Goal: Information Seeking & Learning: Compare options

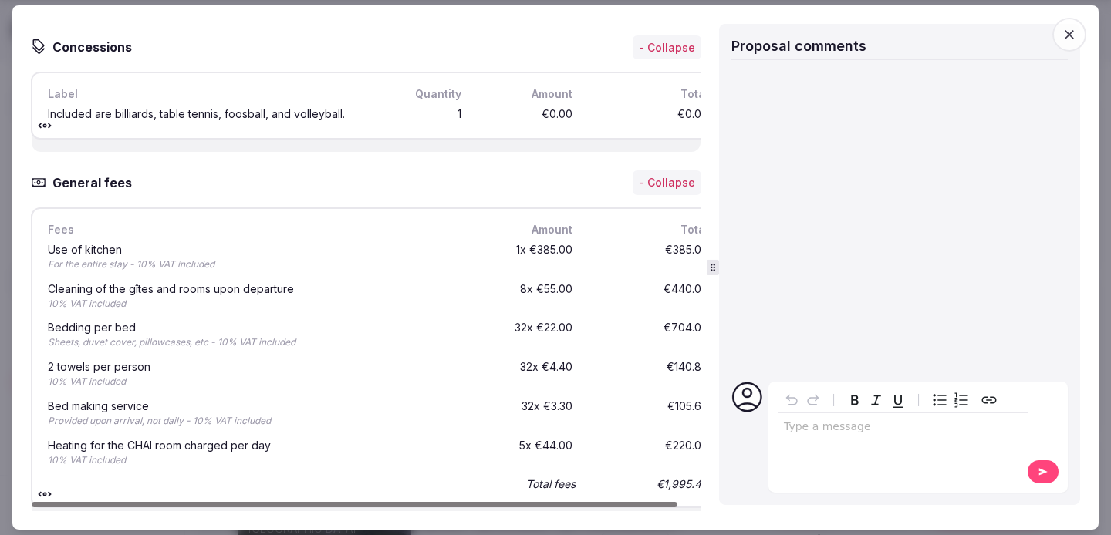
scroll to position [4434, 0]
drag, startPoint x: 531, startPoint y: 252, endPoint x: 572, endPoint y: 252, distance: 40.9
click at [572, 252] on div "1 x €385.00" at bounding box center [526, 258] width 99 height 33
copy div "€385.00"
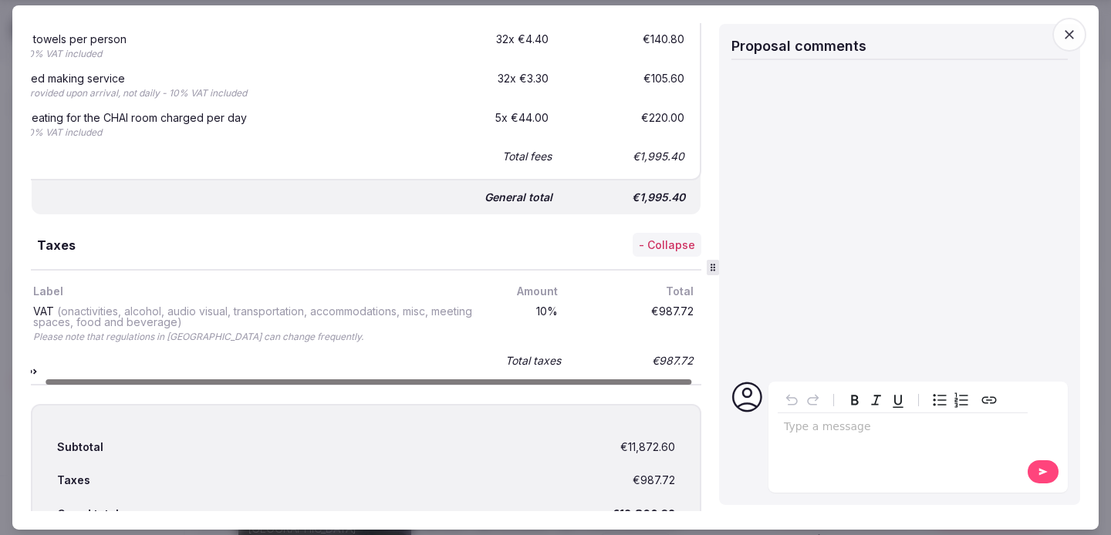
scroll to position [0, 24]
drag, startPoint x: 646, startPoint y: 315, endPoint x: 689, endPoint y: 315, distance: 43.2
click at [689, 315] on div "Label Amount Total VAT (on activities, alcohol, audio visual, transportation, a…" at bounding box center [354, 327] width 694 height 116
copy div "€987.72"
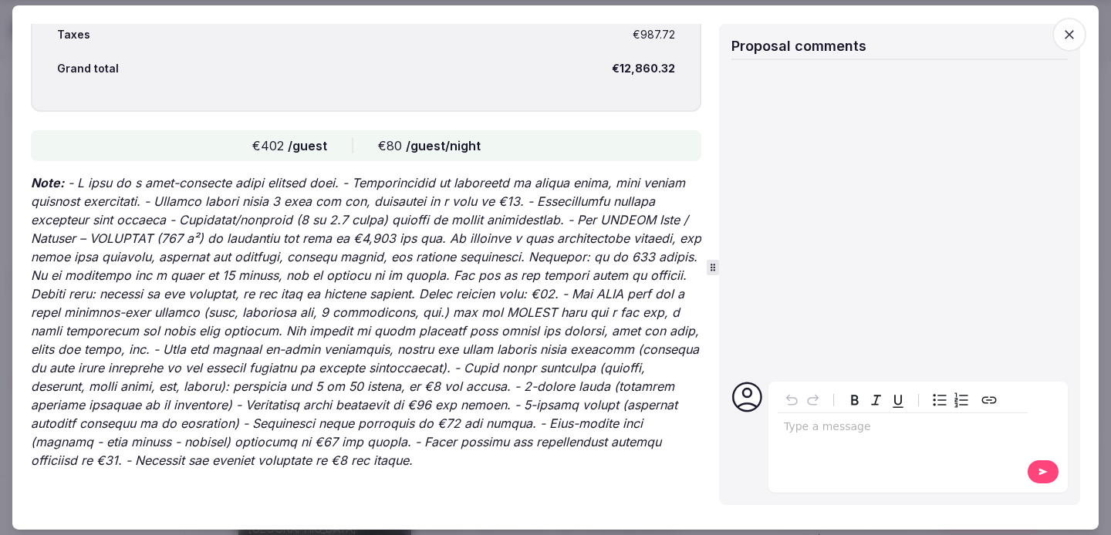
scroll to position [5209, 0]
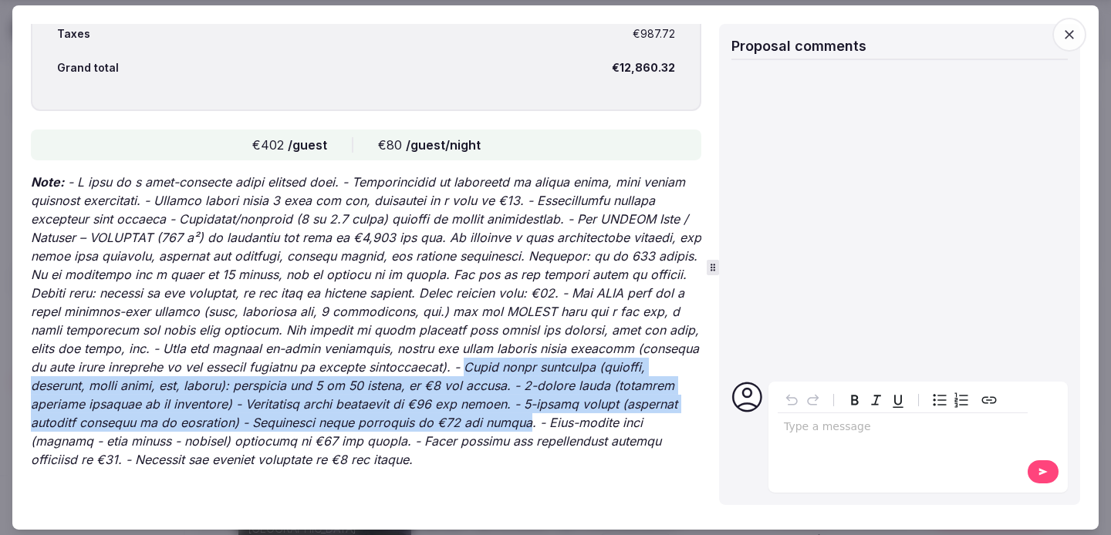
drag, startPoint x: 469, startPoint y: 365, endPoint x: 359, endPoint y: 422, distance: 124.2
click at [359, 423] on p "Note:" at bounding box center [366, 321] width 670 height 296
copy p "Local snack selection (galette, pastries, fruit juice, tea, coffee): available …"
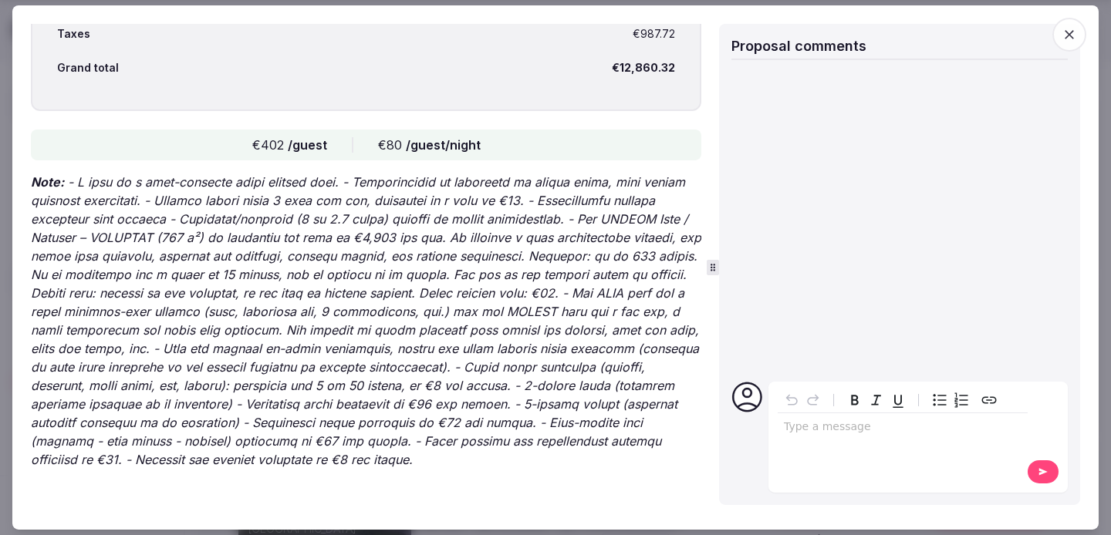
click at [516, 419] on p "Note:" at bounding box center [366, 321] width 670 height 296
click at [1078, 39] on span "button" at bounding box center [1069, 35] width 34 height 34
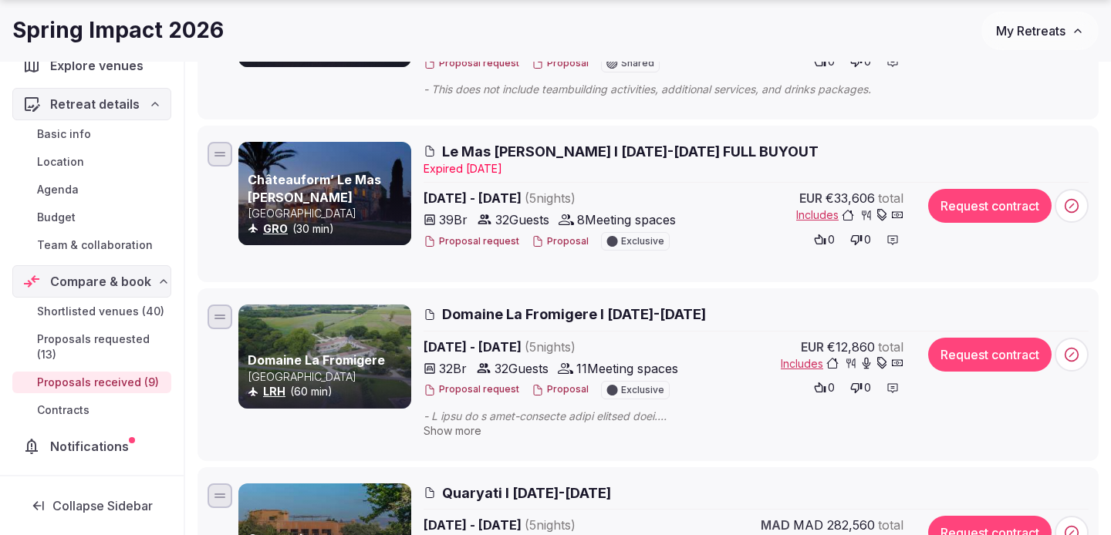
scroll to position [868, 0]
click at [555, 312] on span "Domaine La Fromigere I [DATE]-[DATE]" at bounding box center [574, 313] width 264 height 19
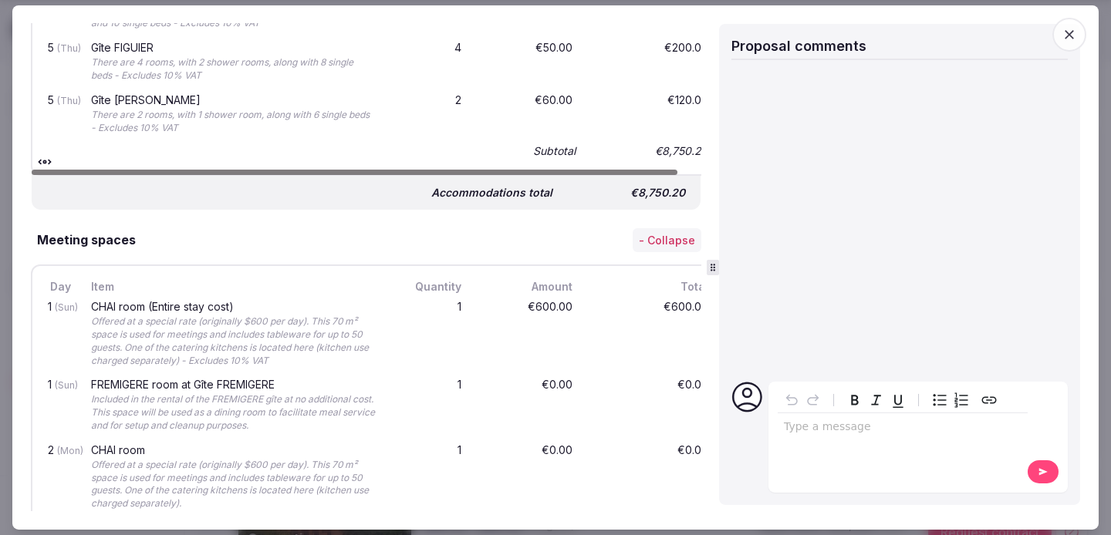
scroll to position [2674, 0]
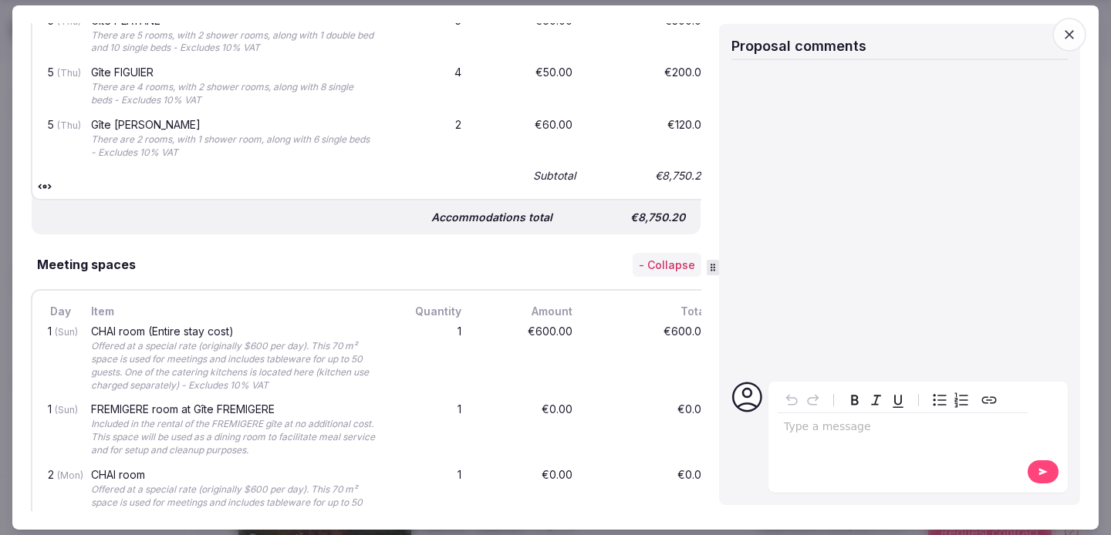
click at [1077, 42] on span "button" at bounding box center [1069, 35] width 34 height 34
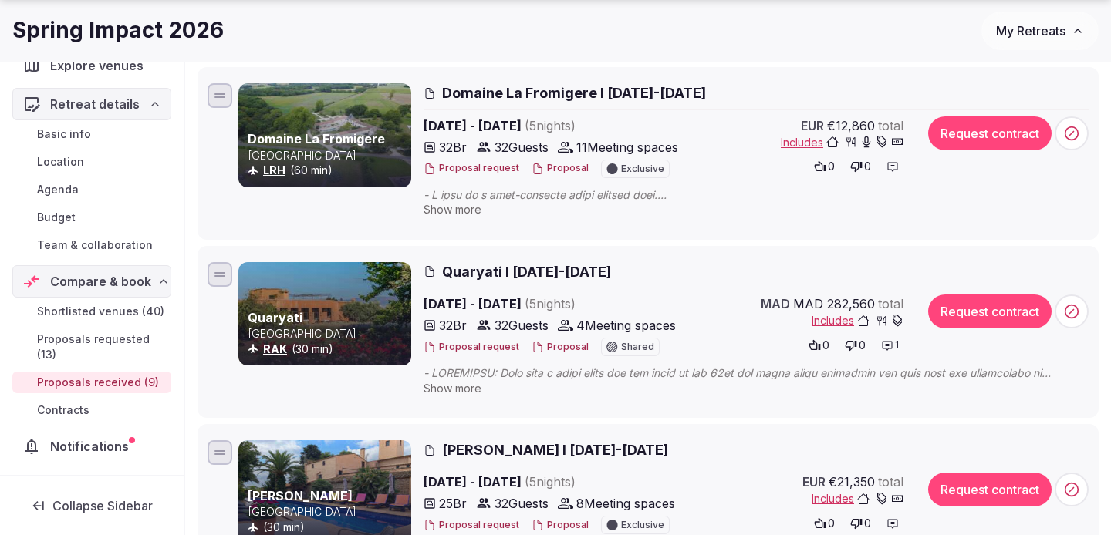
scroll to position [1093, 0]
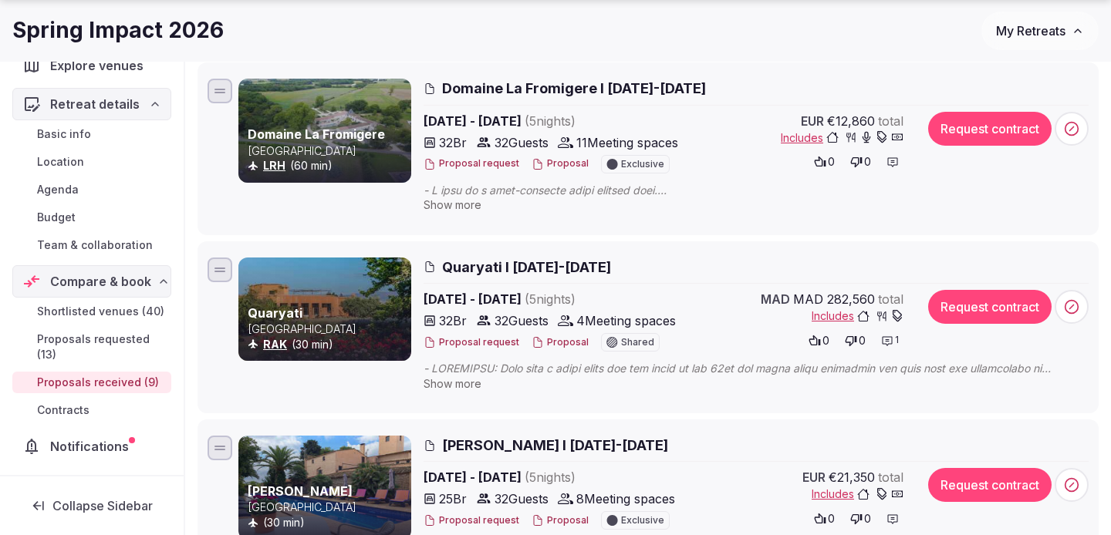
click at [511, 448] on span "[PERSON_NAME] I [DATE]-[DATE]" at bounding box center [555, 445] width 226 height 19
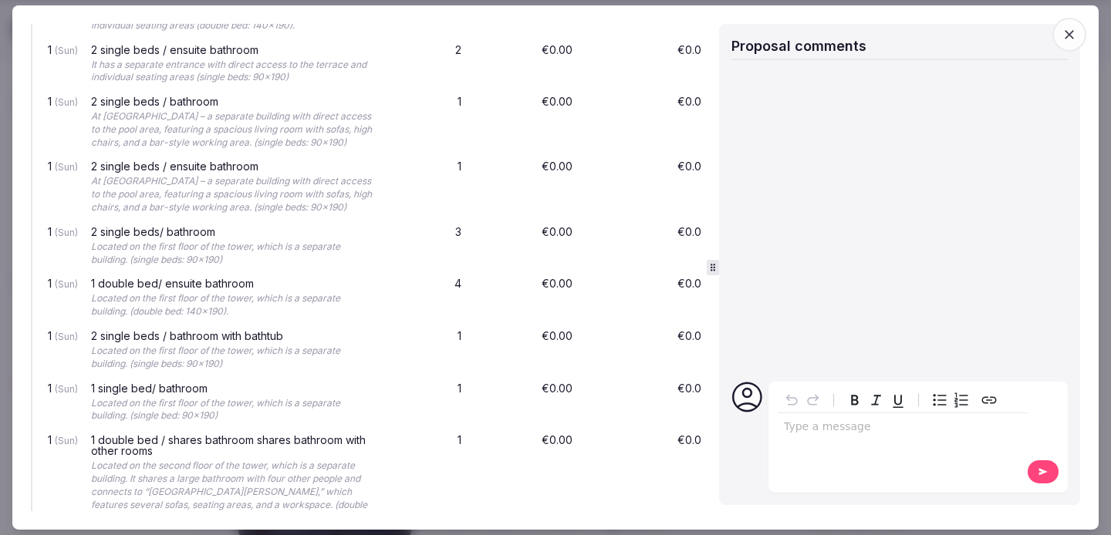
scroll to position [0, 0]
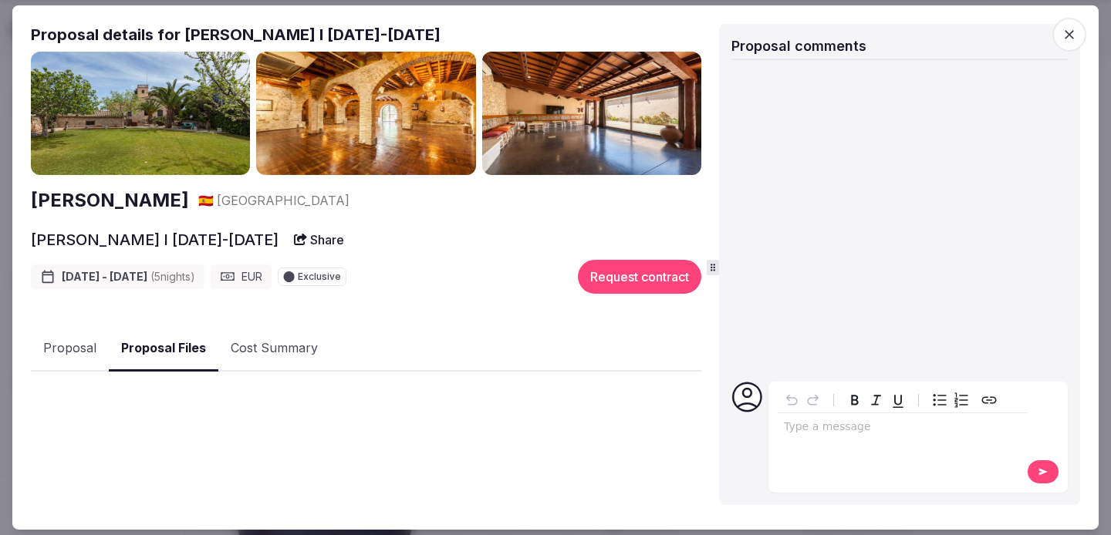
click at [188, 356] on button "Proposal Files" at bounding box center [164, 349] width 110 height 46
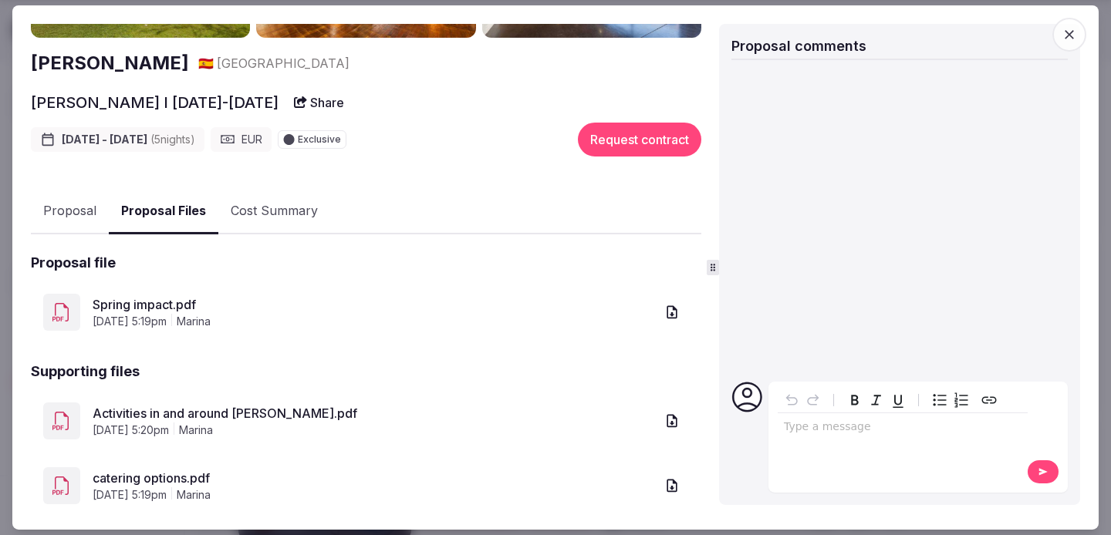
scroll to position [174, 0]
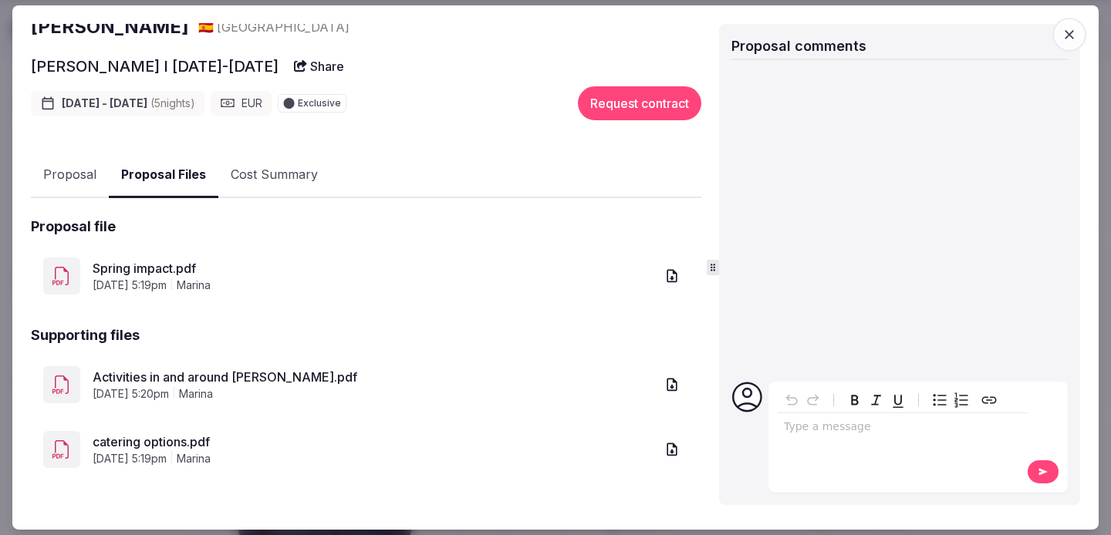
click at [175, 267] on link "Spring impact.pdf" at bounding box center [374, 268] width 562 height 19
click at [80, 177] on button "Proposal" at bounding box center [70, 175] width 78 height 45
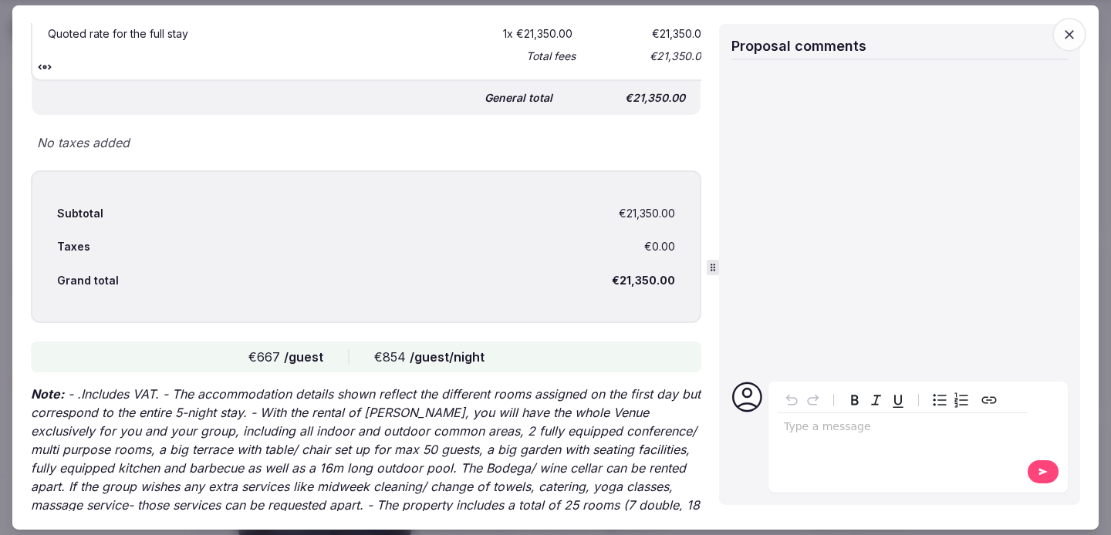
scroll to position [3101, 0]
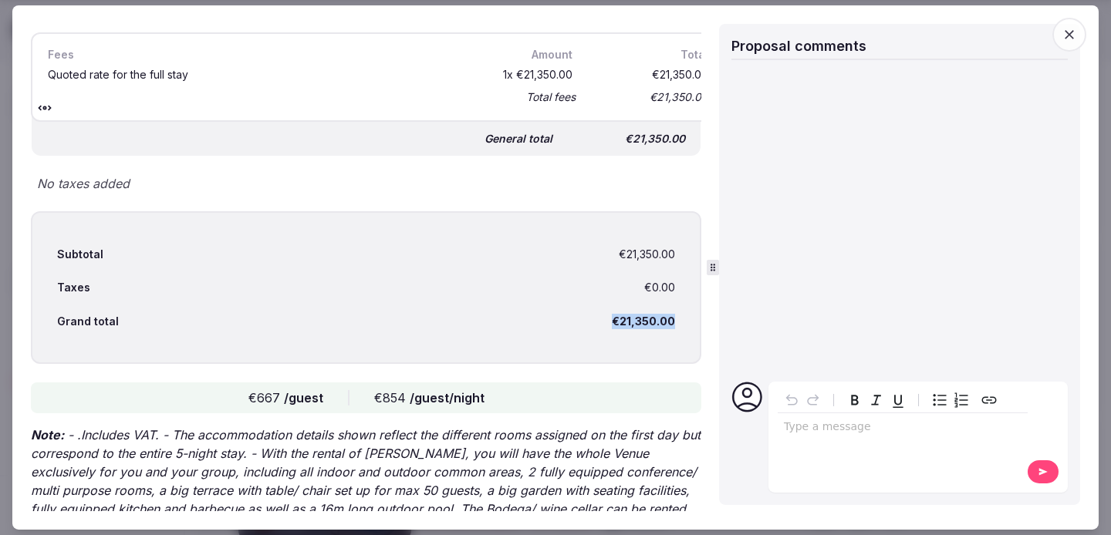
drag, startPoint x: 615, startPoint y: 258, endPoint x: 681, endPoint y: 255, distance: 66.4
click at [682, 256] on div "Subtotal €21,350.00 Taxes €0.00 Grand total €21,350.00" at bounding box center [366, 288] width 670 height 154
copy div "€21,350.00"
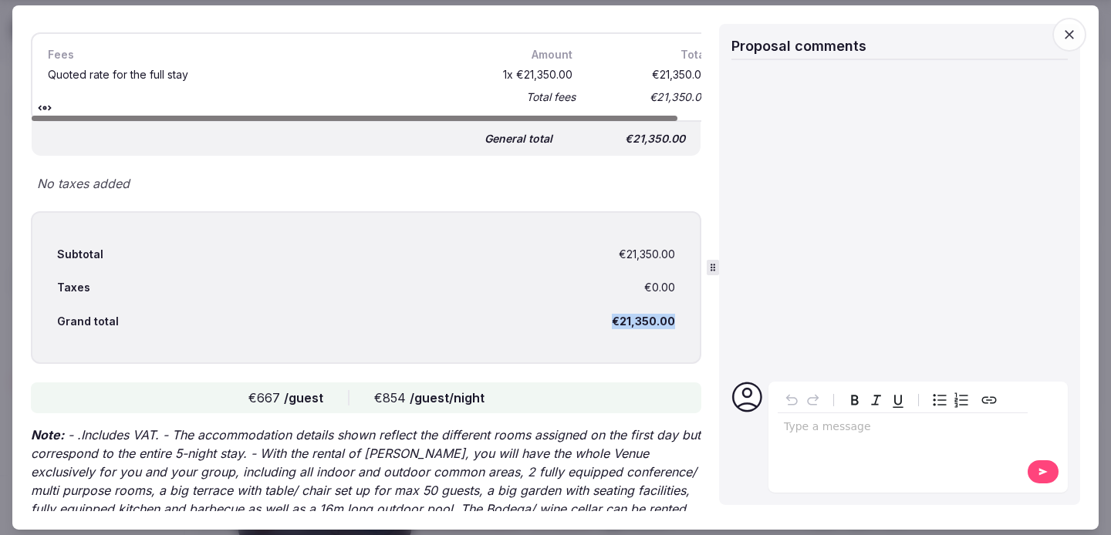
scroll to position [3142, 0]
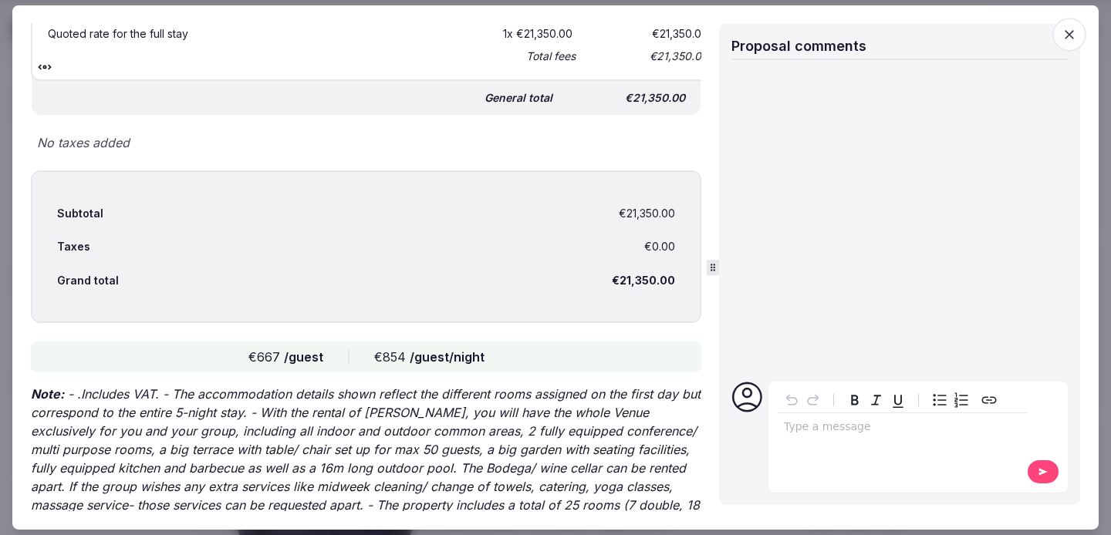
click at [534, 385] on p "Note: - .Includes VAT. - The accommodation details shown reflect the different …" at bounding box center [366, 459] width 670 height 148
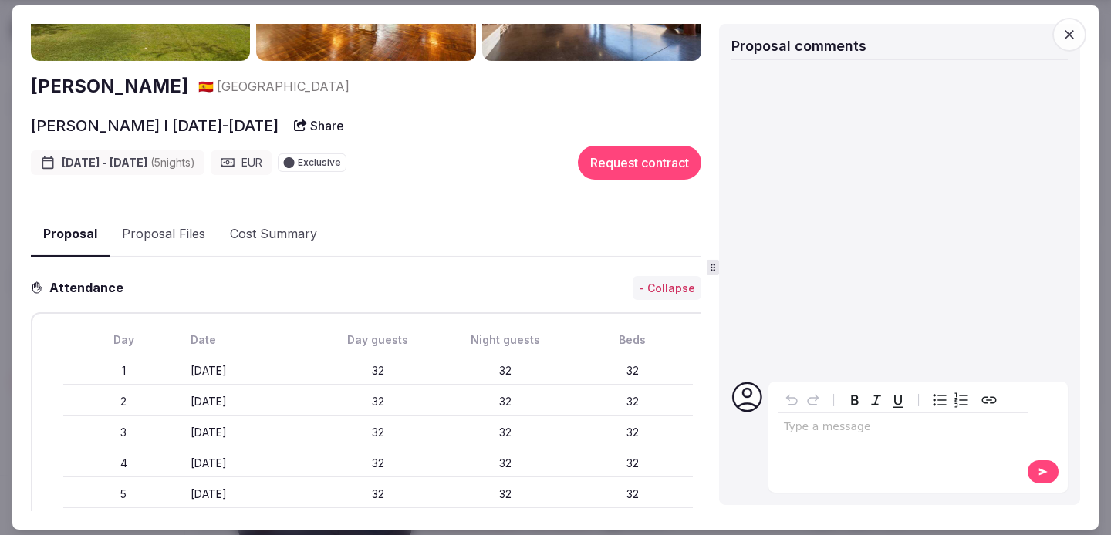
scroll to position [0, 0]
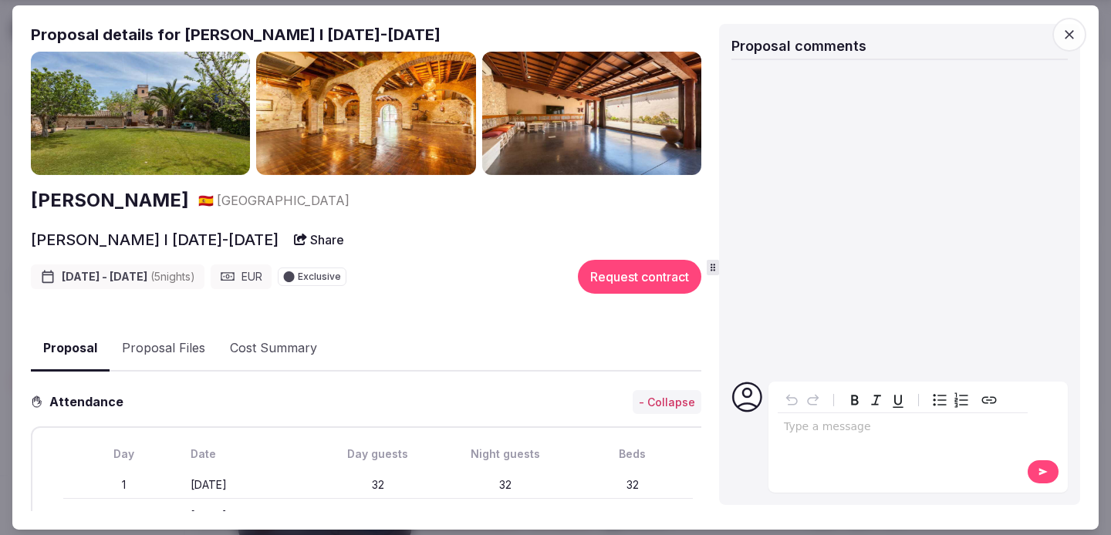
click at [187, 348] on button "Proposal Files" at bounding box center [164, 348] width 108 height 45
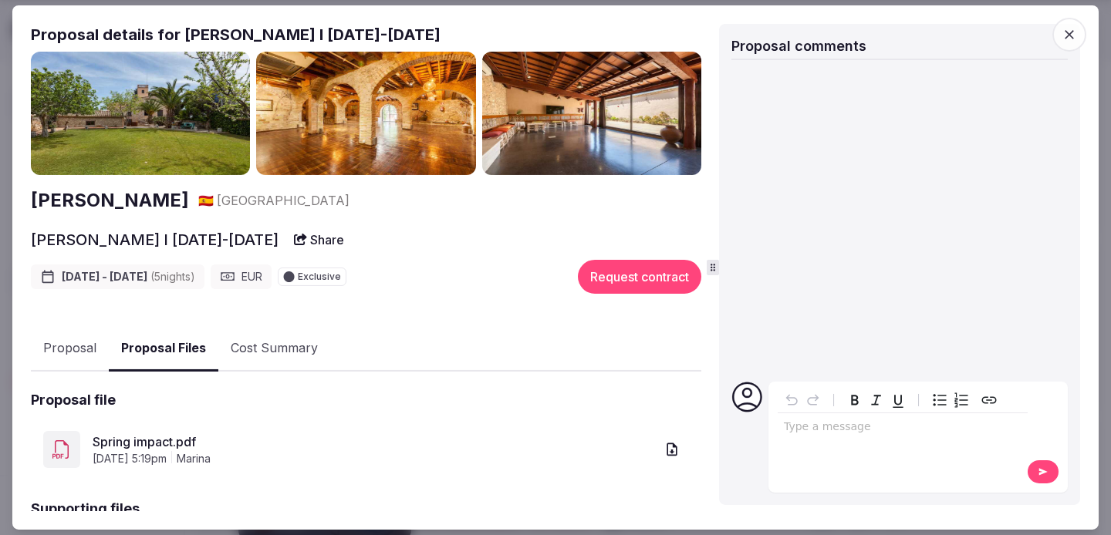
scroll to position [174, 0]
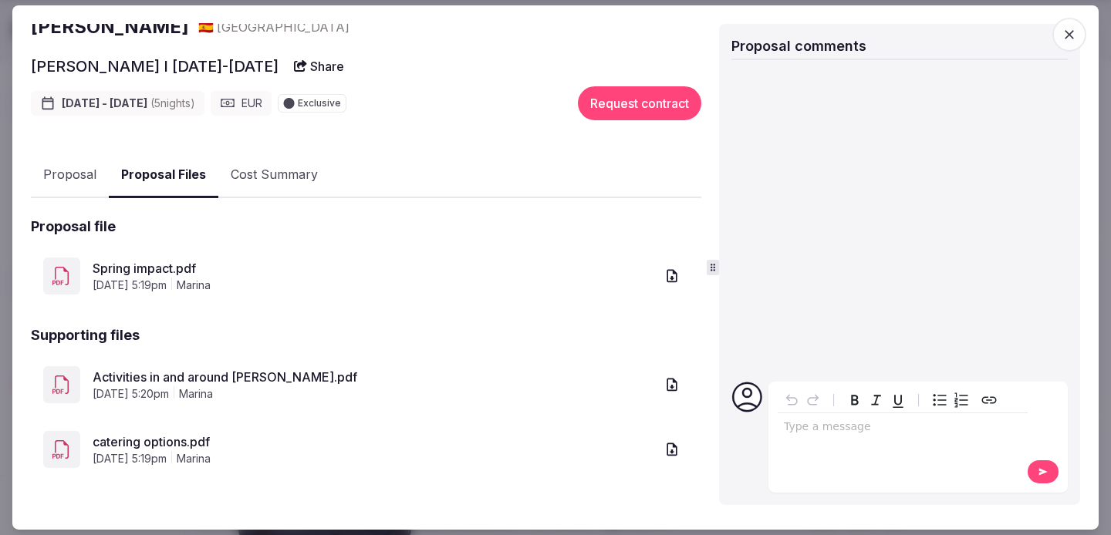
click at [195, 439] on link "catering options.pdf" at bounding box center [374, 442] width 562 height 19
click at [160, 254] on div "Spring impact.pdf [DATE] 5:19pm marina" at bounding box center [366, 276] width 670 height 62
click at [193, 444] on link "catering options.pdf" at bounding box center [374, 442] width 562 height 19
click at [1075, 34] on icon "button" at bounding box center [1068, 34] width 15 height 15
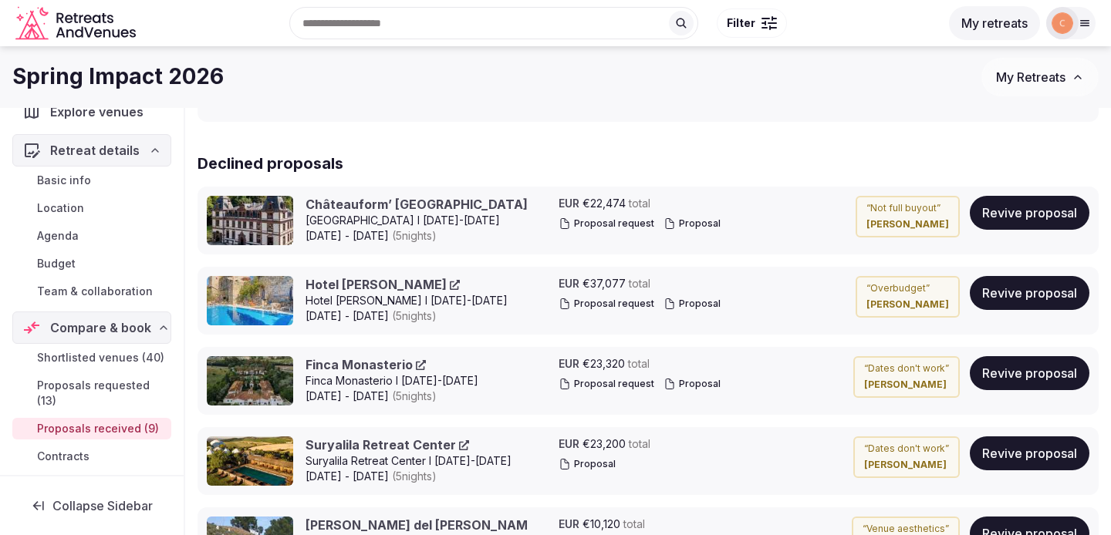
scroll to position [1549, 0]
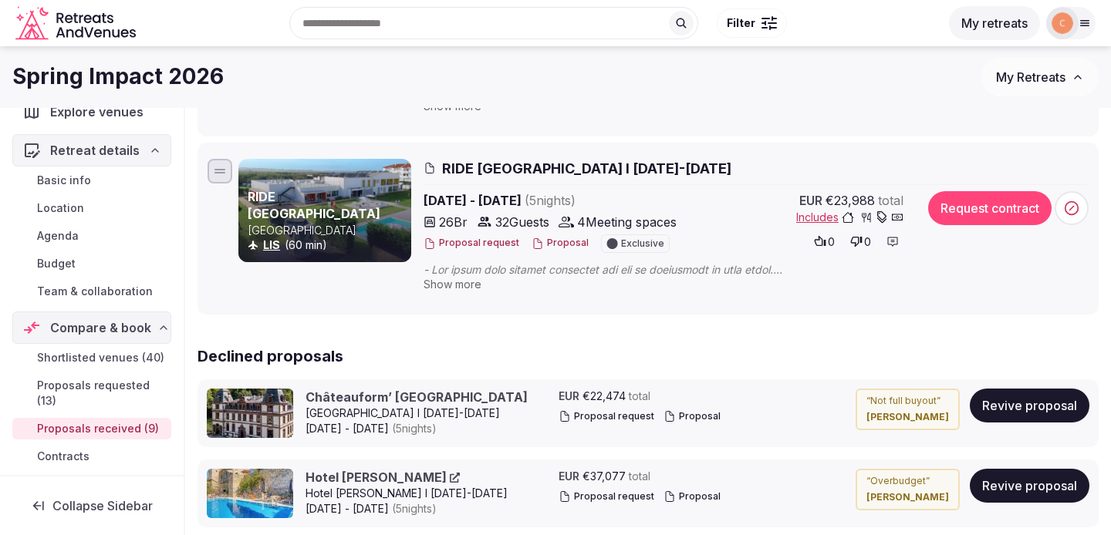
click at [518, 174] on span "RIDE [GEOGRAPHIC_DATA] I [DATE]-[DATE]" at bounding box center [586, 168] width 289 height 19
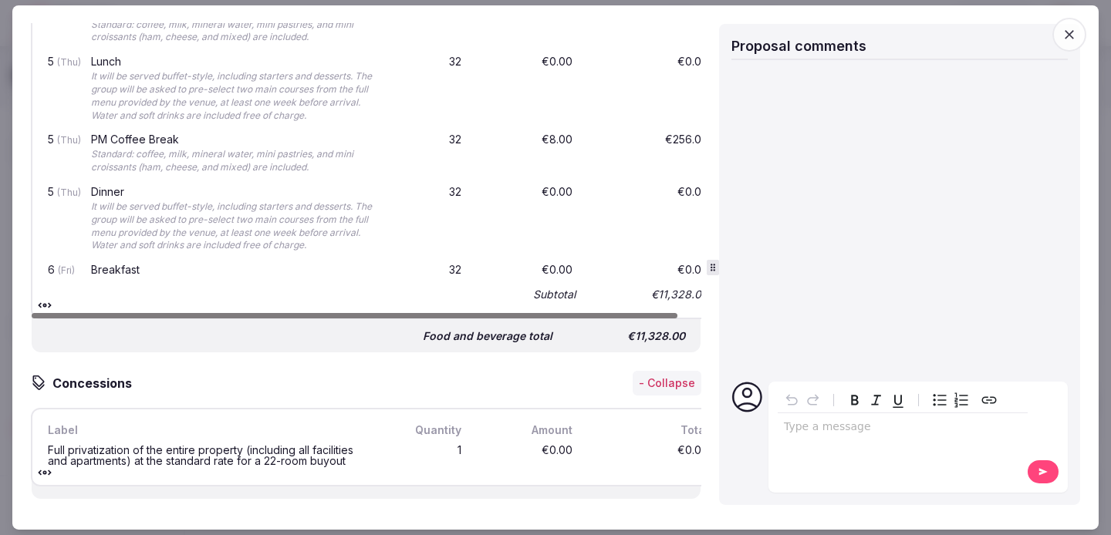
scroll to position [4114, 0]
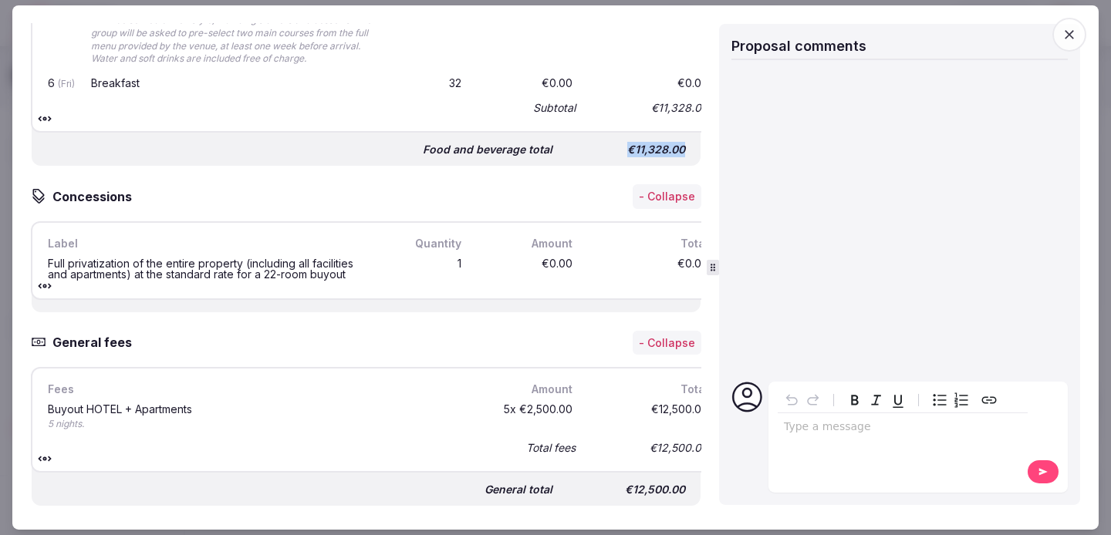
drag, startPoint x: 619, startPoint y: 146, endPoint x: 698, endPoint y: 145, distance: 79.5
click at [698, 146] on div "Food and beverage total €11,328.00" at bounding box center [366, 143] width 669 height 46
copy div "€11,328.00"
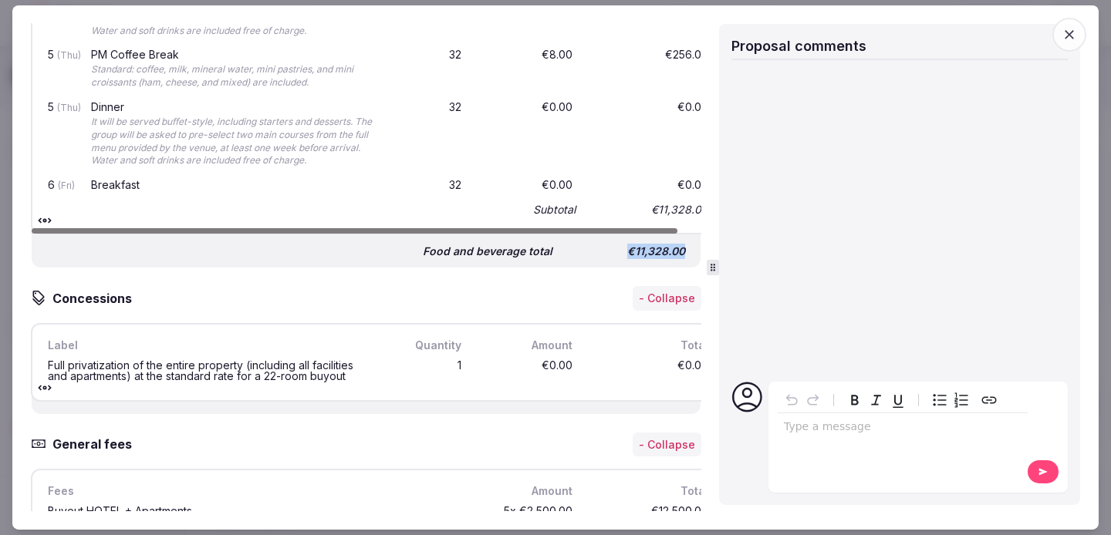
scroll to position [3952, 0]
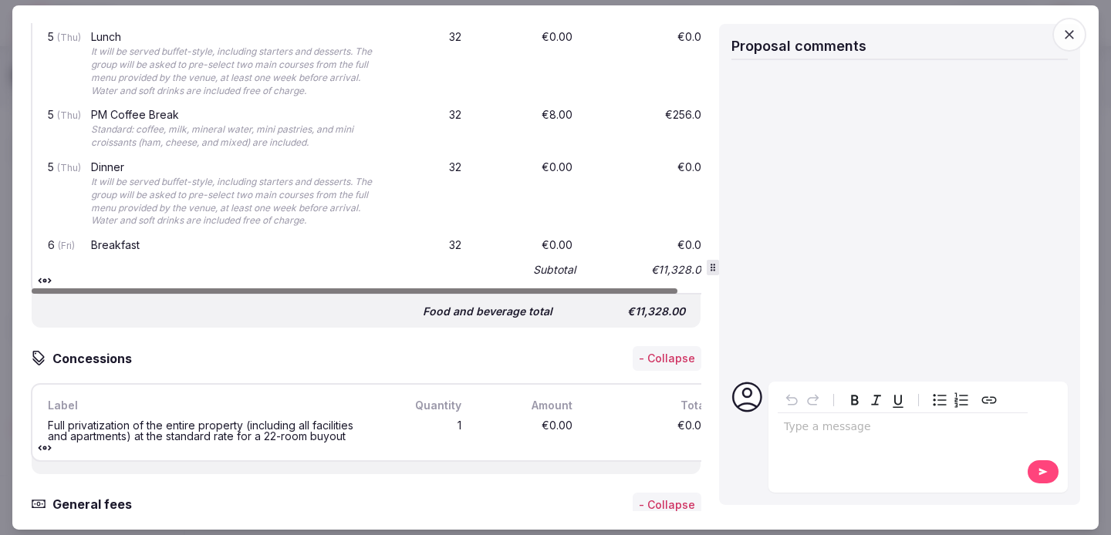
click at [638, 193] on div "€0.00" at bounding box center [649, 195] width 123 height 72
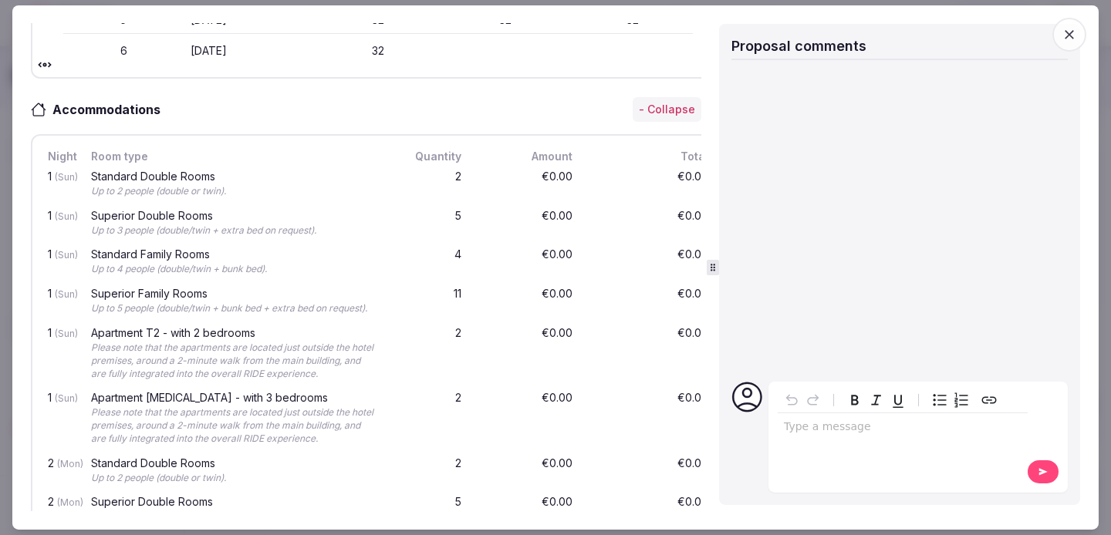
scroll to position [0, 0]
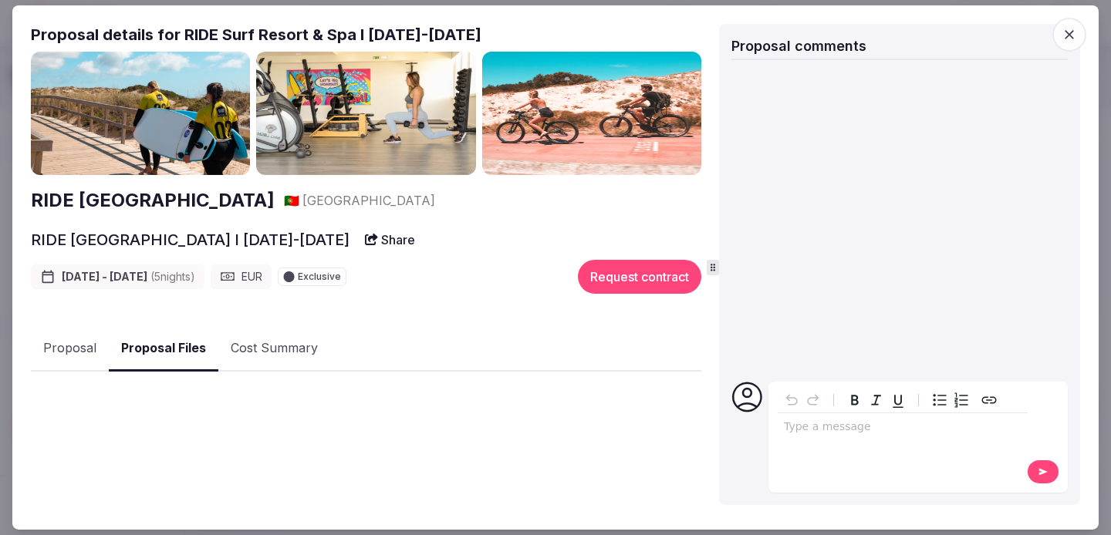
click at [151, 357] on button "Proposal Files" at bounding box center [164, 349] width 110 height 46
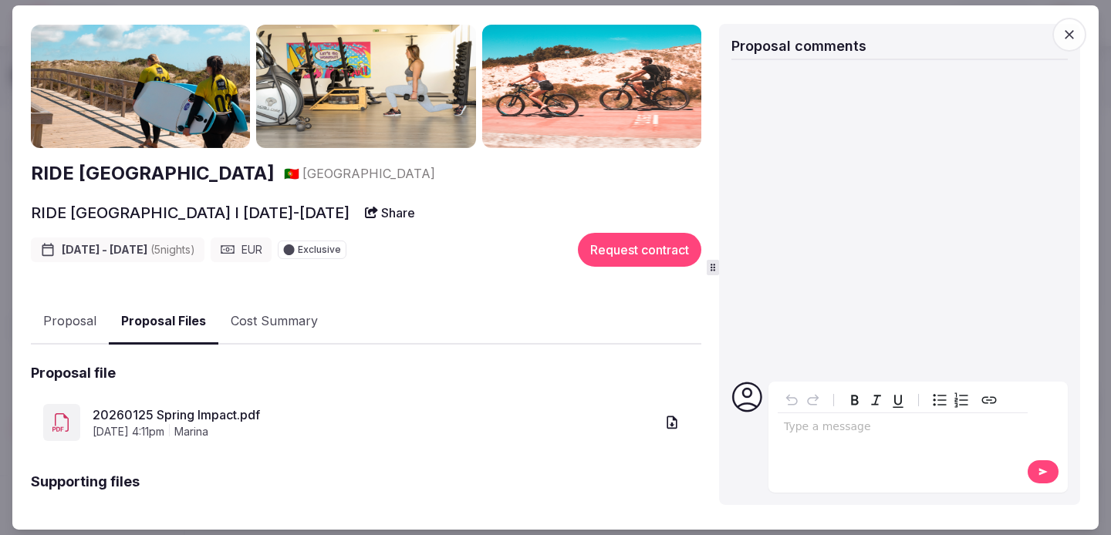
scroll to position [174, 0]
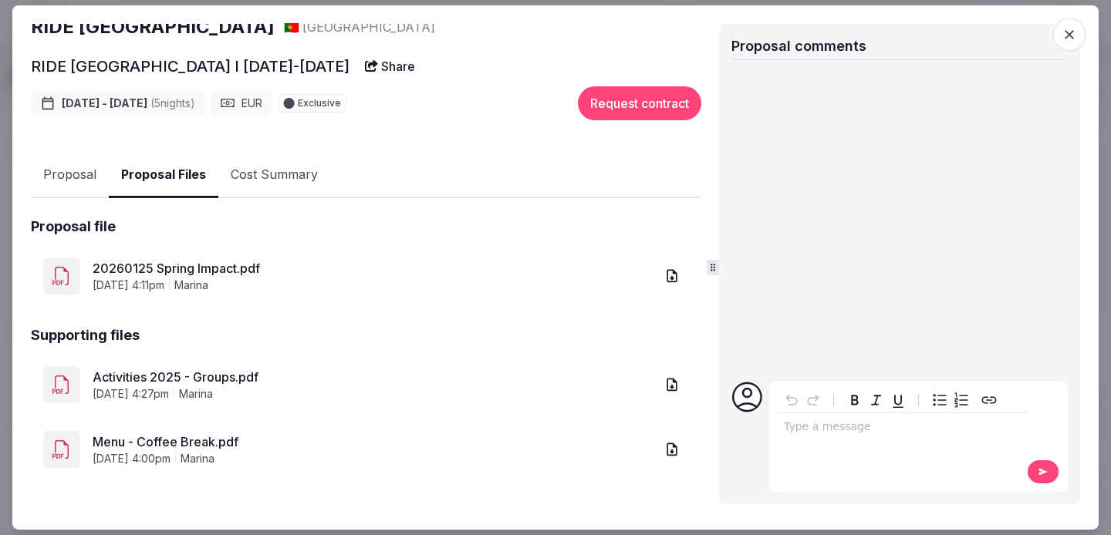
click at [219, 264] on link "20260125 Spring Impact.pdf" at bounding box center [374, 268] width 562 height 19
click at [68, 167] on button "Proposal" at bounding box center [70, 175] width 78 height 45
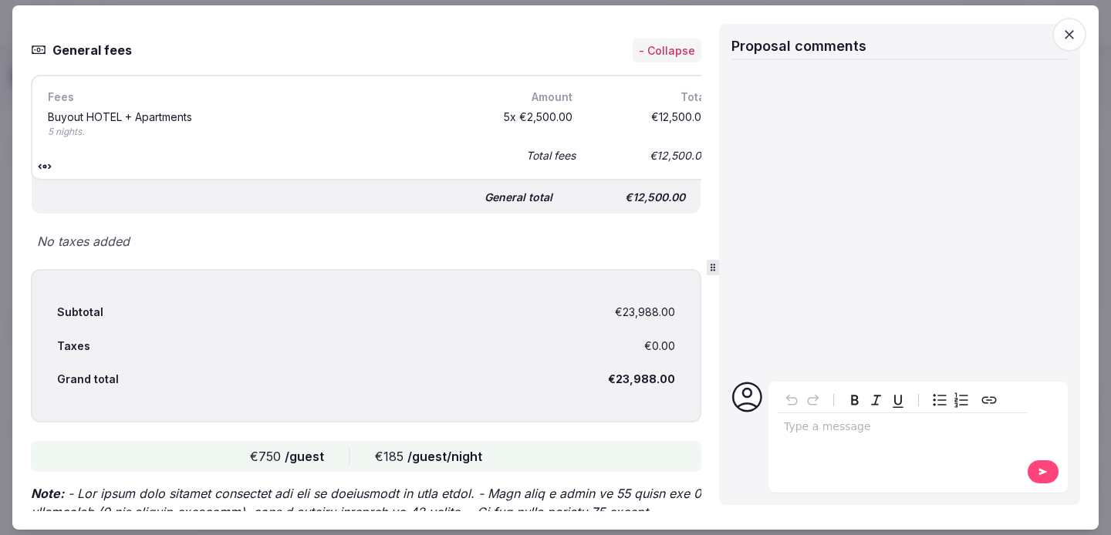
scroll to position [4645, 0]
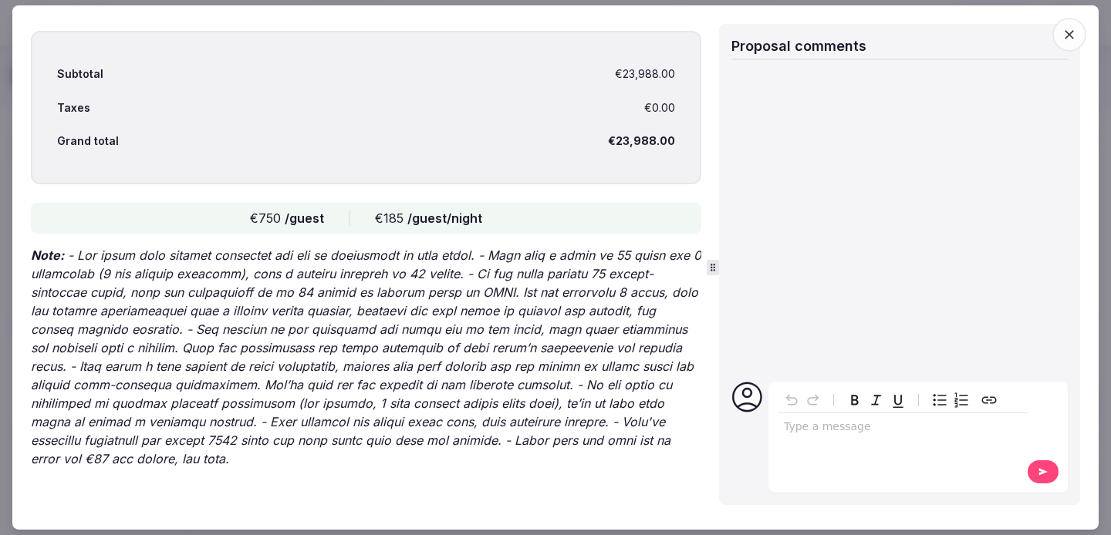
click at [1071, 27] on icon "button" at bounding box center [1068, 34] width 15 height 15
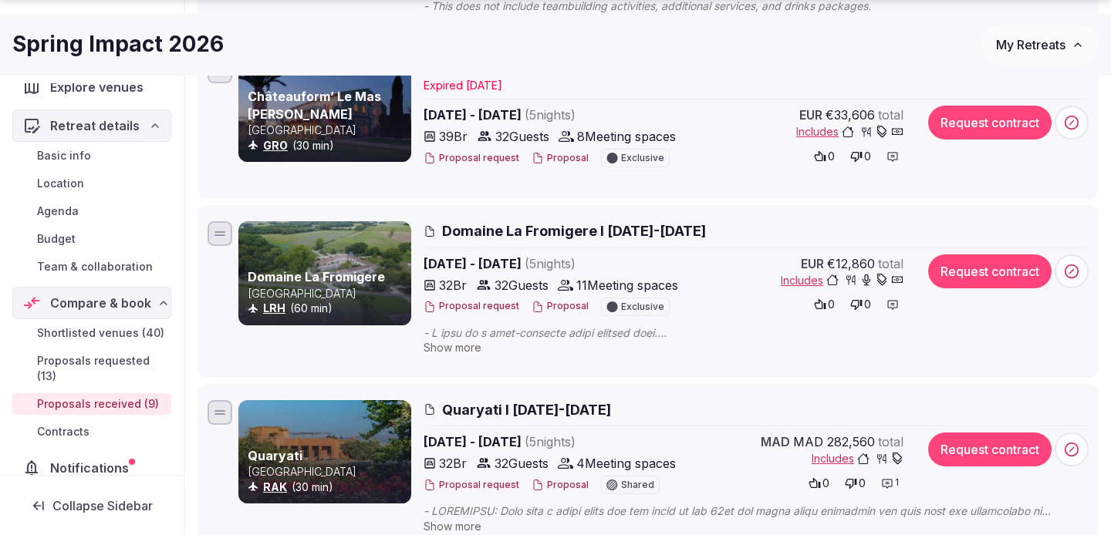
scroll to position [1085, 0]
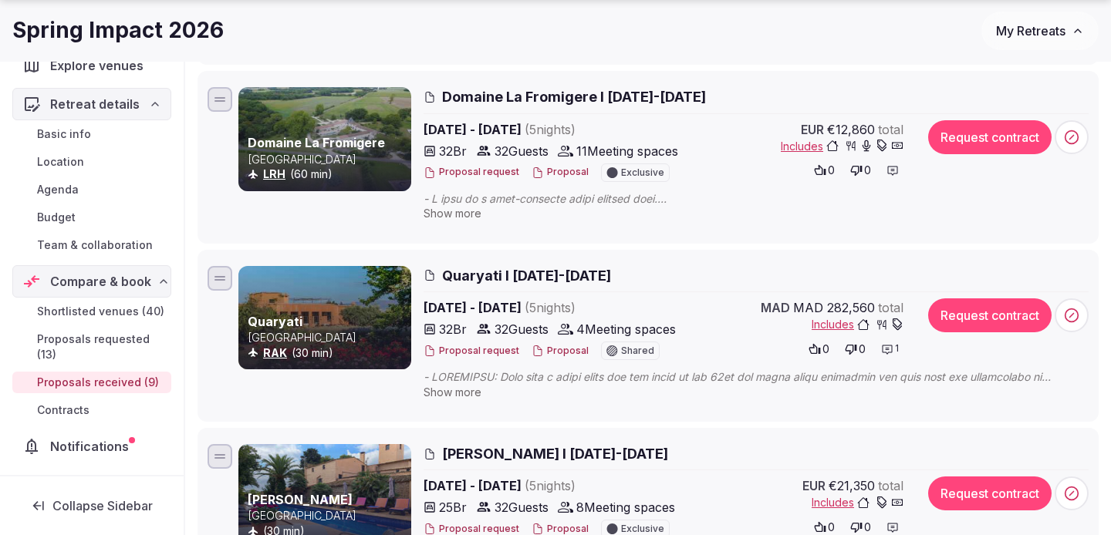
click at [569, 268] on span "Quaryati I [DATE]-[DATE]" at bounding box center [526, 275] width 169 height 19
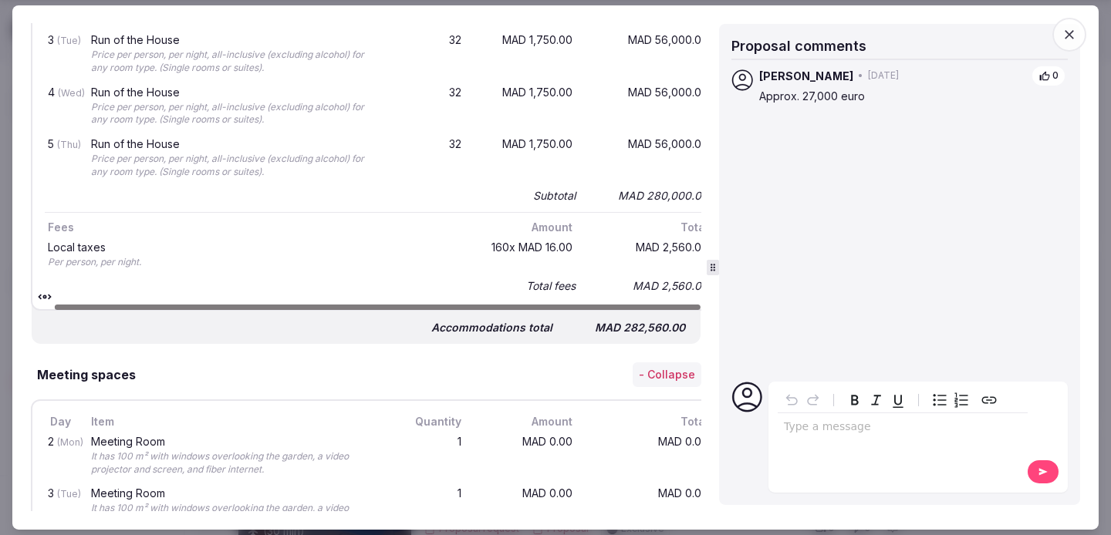
scroll to position [0, 24]
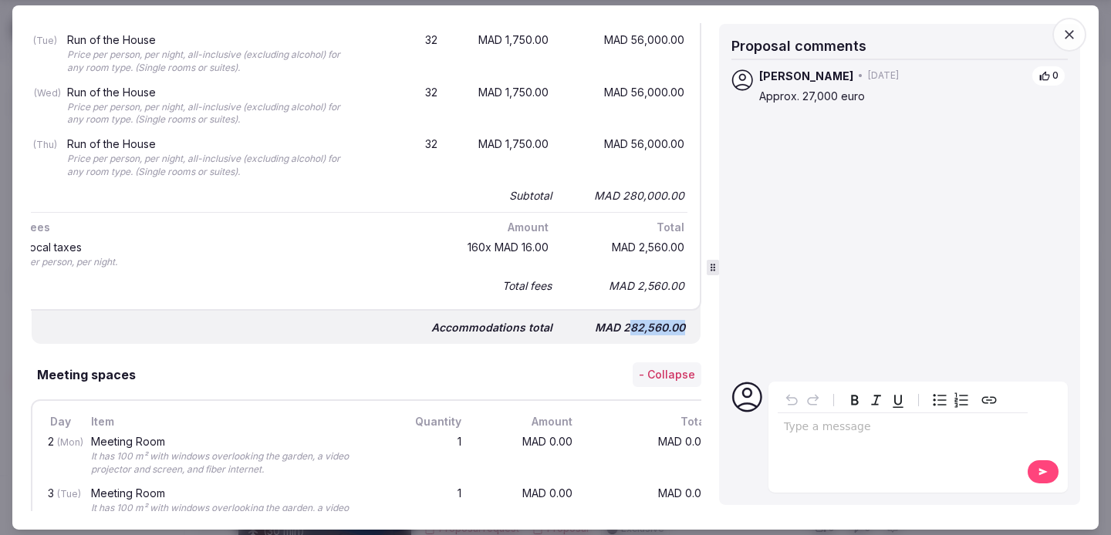
drag, startPoint x: 627, startPoint y: 326, endPoint x: 701, endPoint y: 327, distance: 74.1
click at [701, 327] on div "Proposal details for Quaryati I [DATE]-[DATE] Quaryati 🇲🇦 [GEOGRAPHIC_DATA] Qua…" at bounding box center [368, 268] width 675 height 488
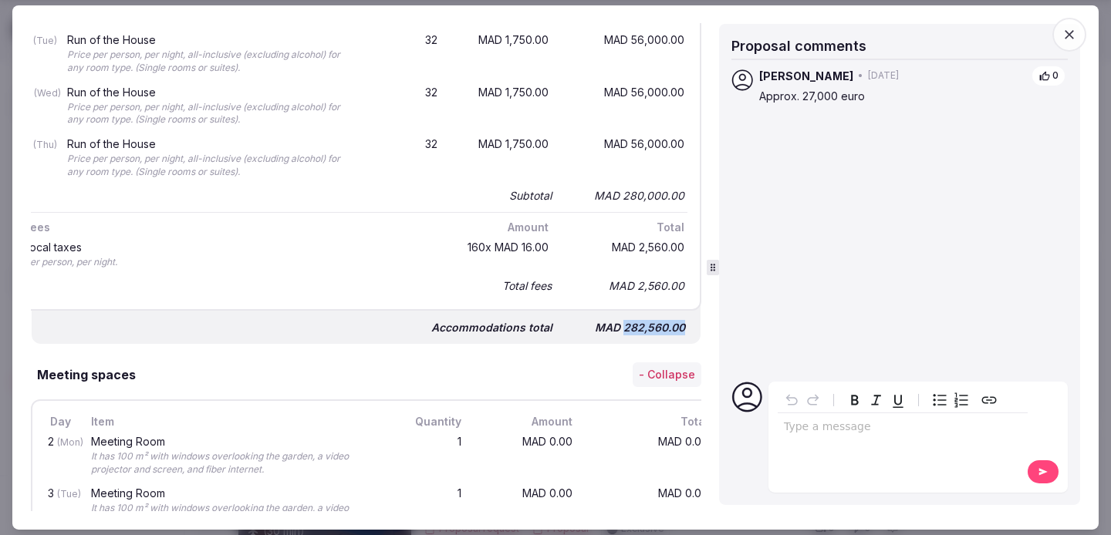
drag, startPoint x: 624, startPoint y: 331, endPoint x: 690, endPoint y: 331, distance: 66.3
click at [690, 331] on div "Accommodations total MAD 282,560.00" at bounding box center [366, 322] width 669 height 46
copy div "282,560.00"
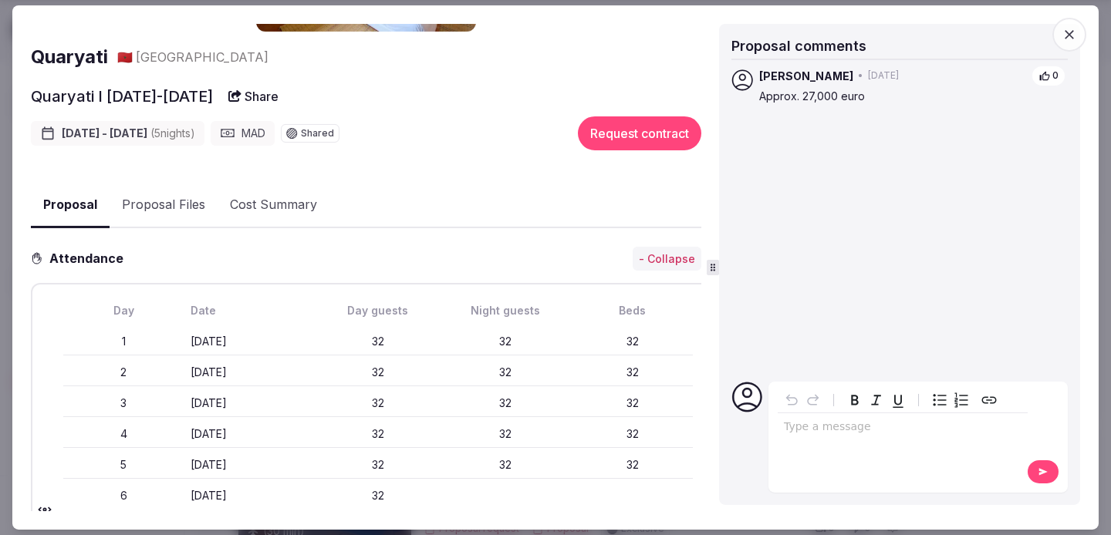
scroll to position [0, 0]
